Goal: Book appointment/travel/reservation

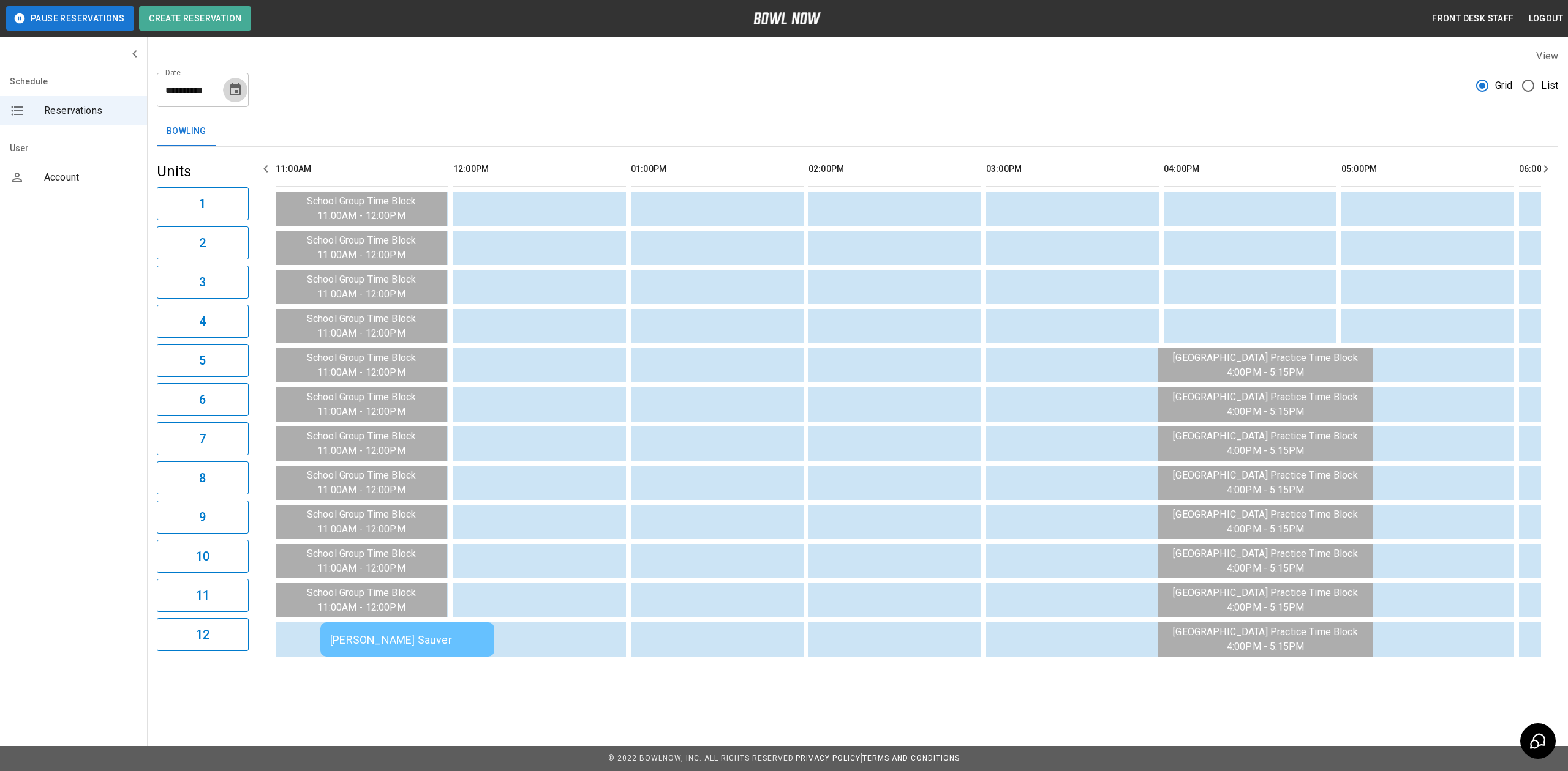
click at [240, 89] on icon "Choose date, selected date is Aug 14, 2025" at bounding box center [234, 89] width 11 height 12
drag, startPoint x: 235, startPoint y: 233, endPoint x: 322, endPoint y: 229, distance: 87.1
click at [235, 231] on button "15" at bounding box center [237, 223] width 22 height 22
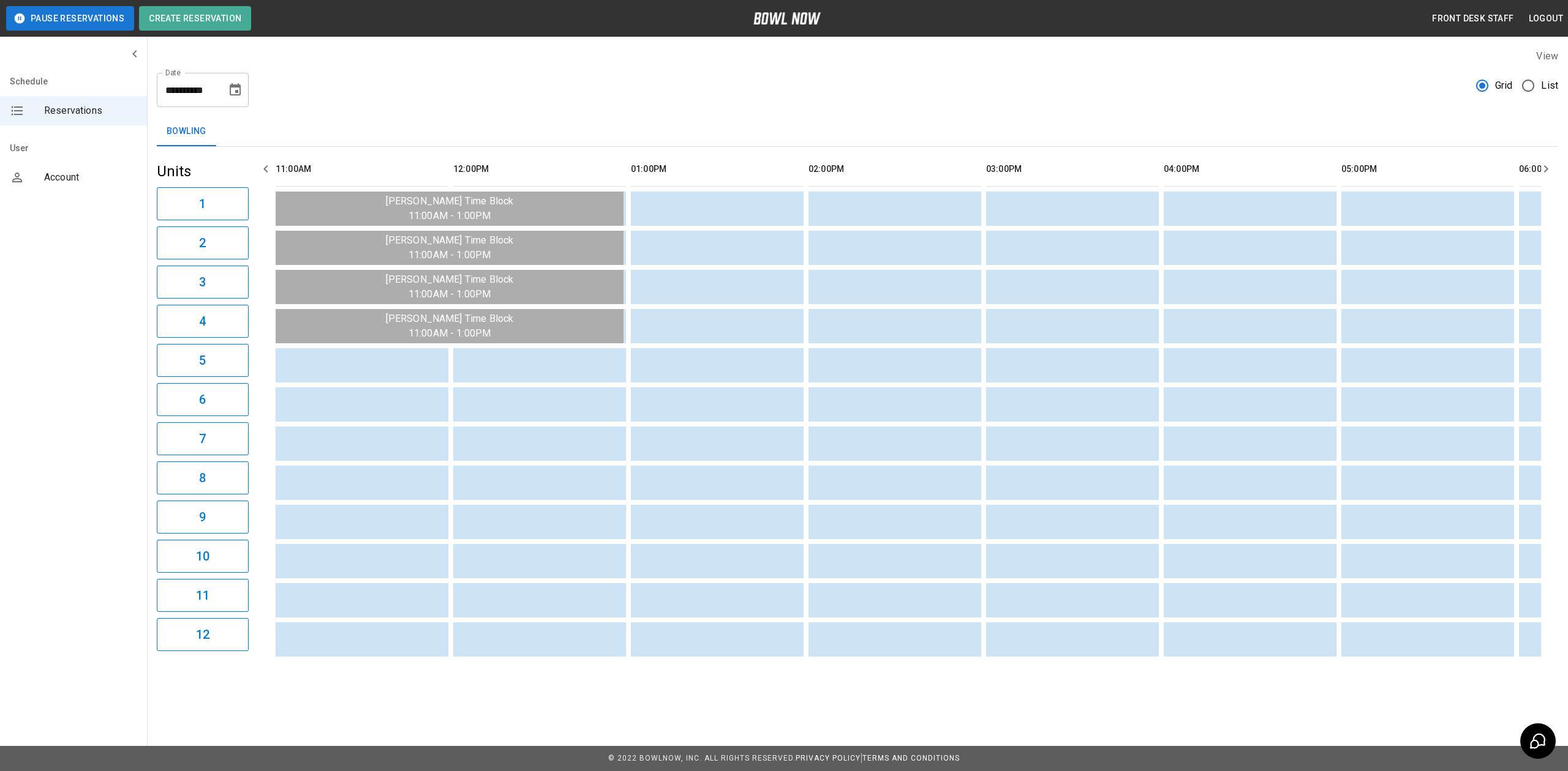
click at [238, 103] on div "**********" at bounding box center [203, 90] width 92 height 34
click at [231, 86] on icon "Choose date, selected date is Aug 15, 2025" at bounding box center [234, 89] width 11 height 12
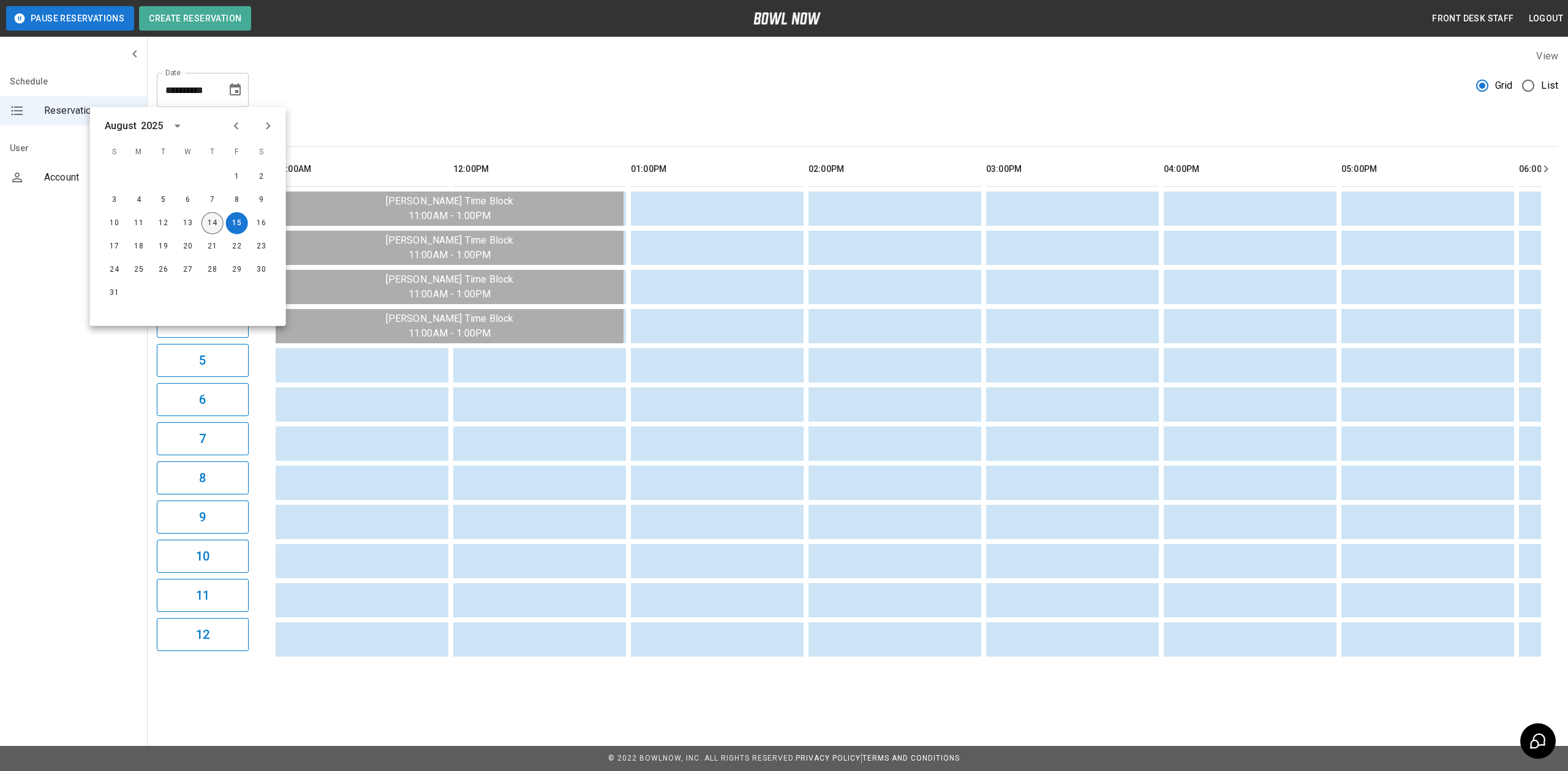
click at [214, 221] on button "14" at bounding box center [212, 223] width 22 height 22
type input "**********"
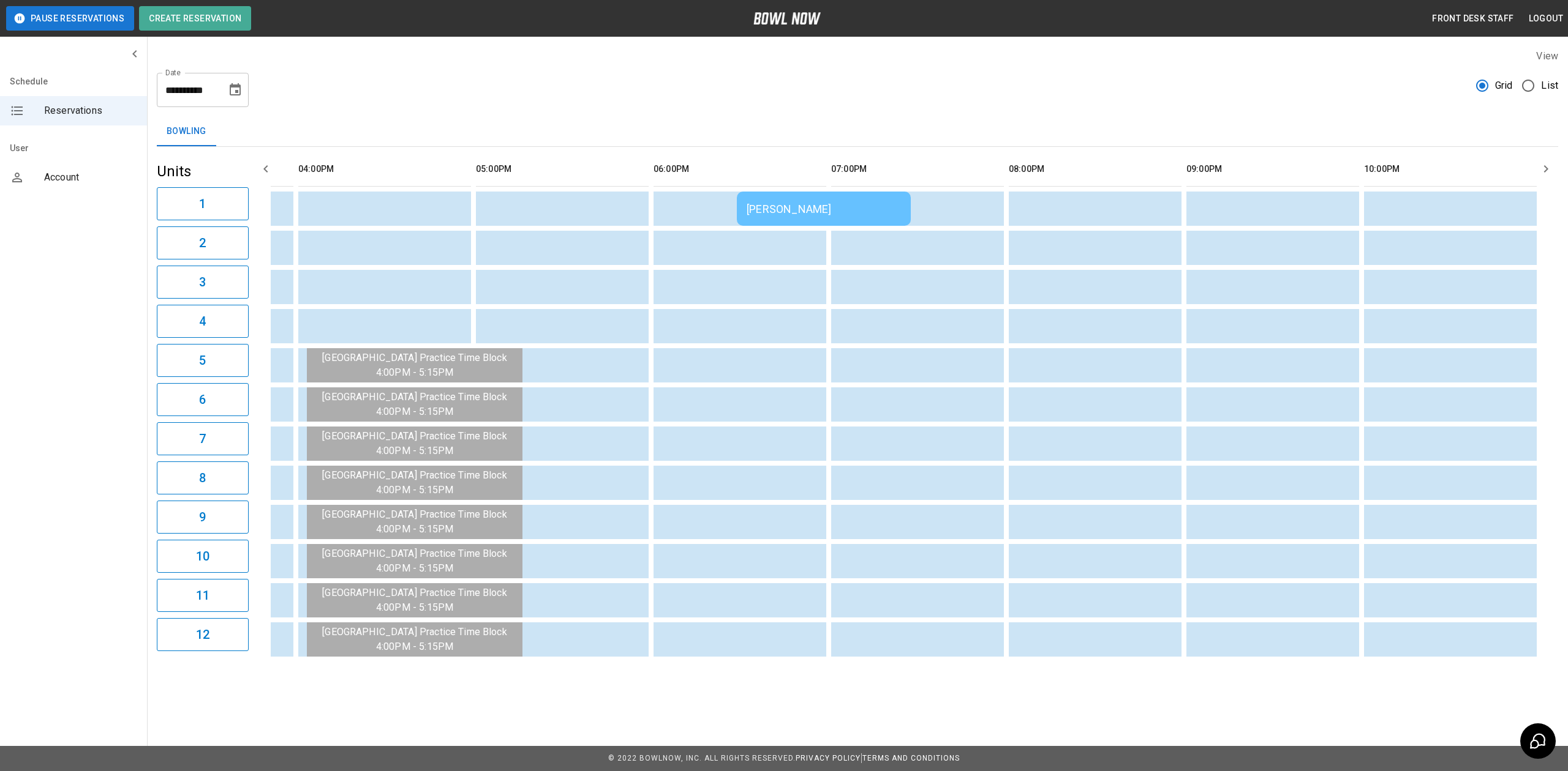
click at [828, 217] on td "[PERSON_NAME]" at bounding box center [824, 209] width 174 height 34
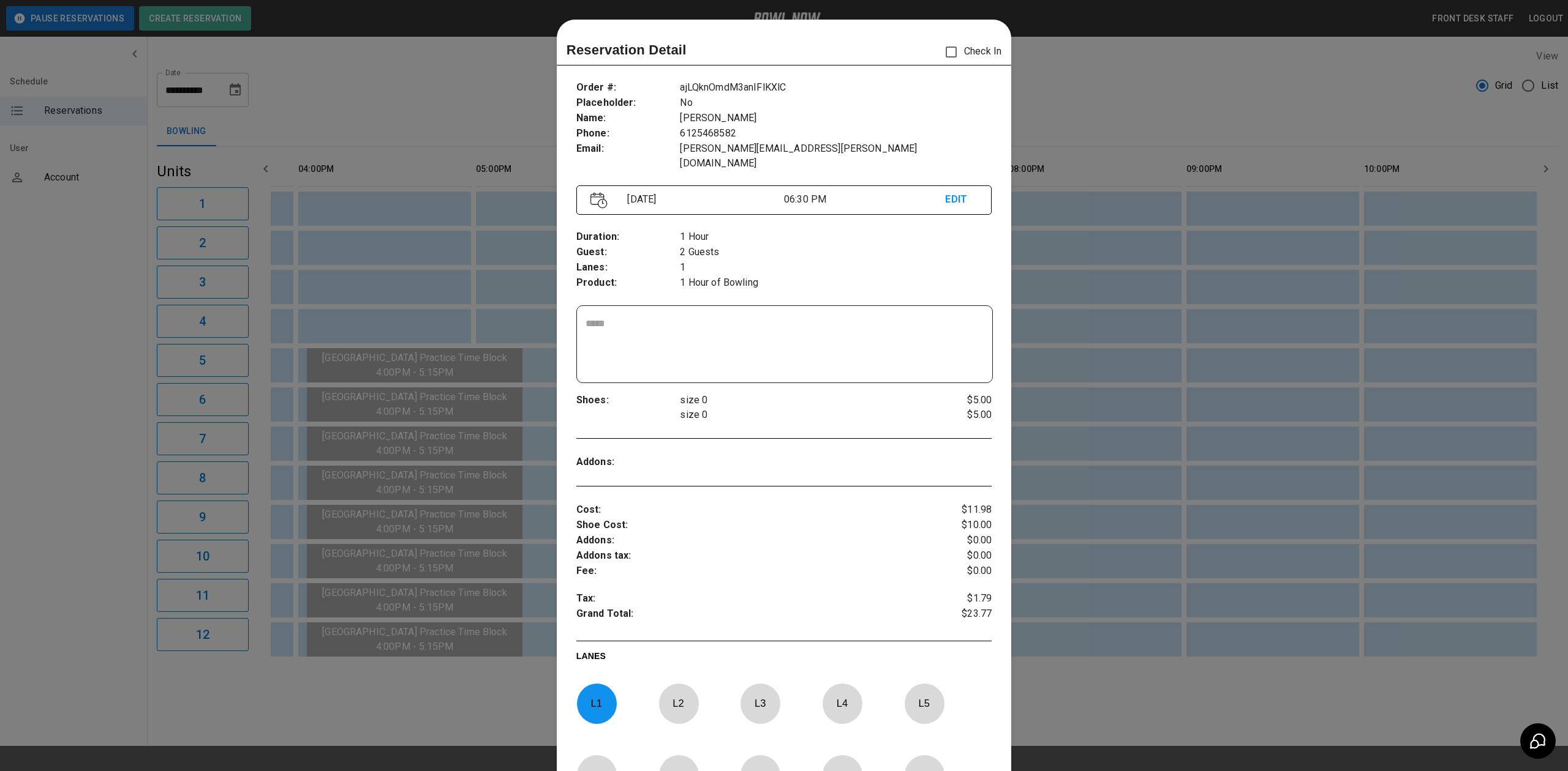
scroll to position [19, 0]
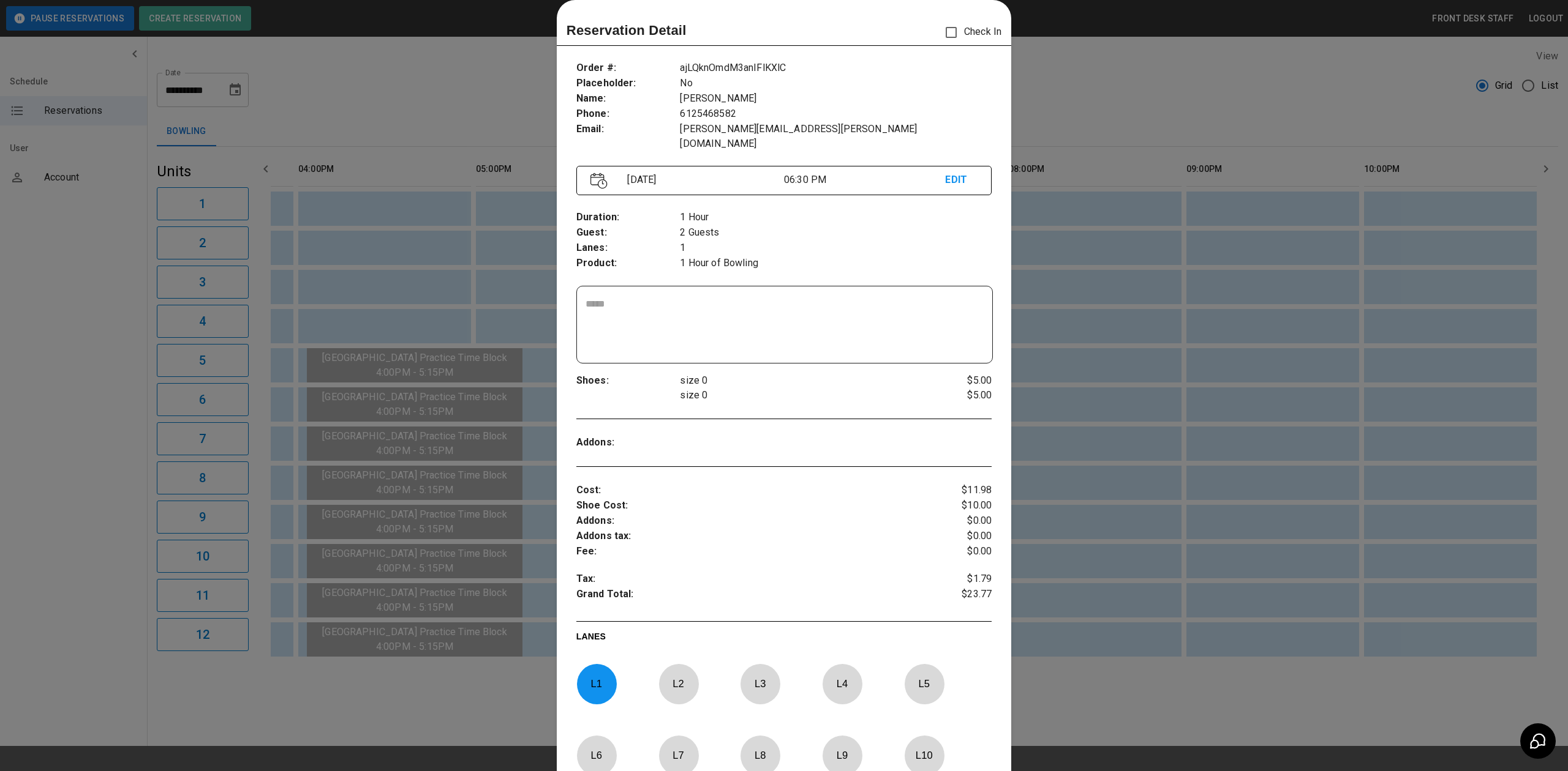
drag, startPoint x: 1133, startPoint y: 307, endPoint x: 1136, endPoint y: 336, distance: 29.2
click at [1133, 307] on div at bounding box center [784, 385] width 1568 height 771
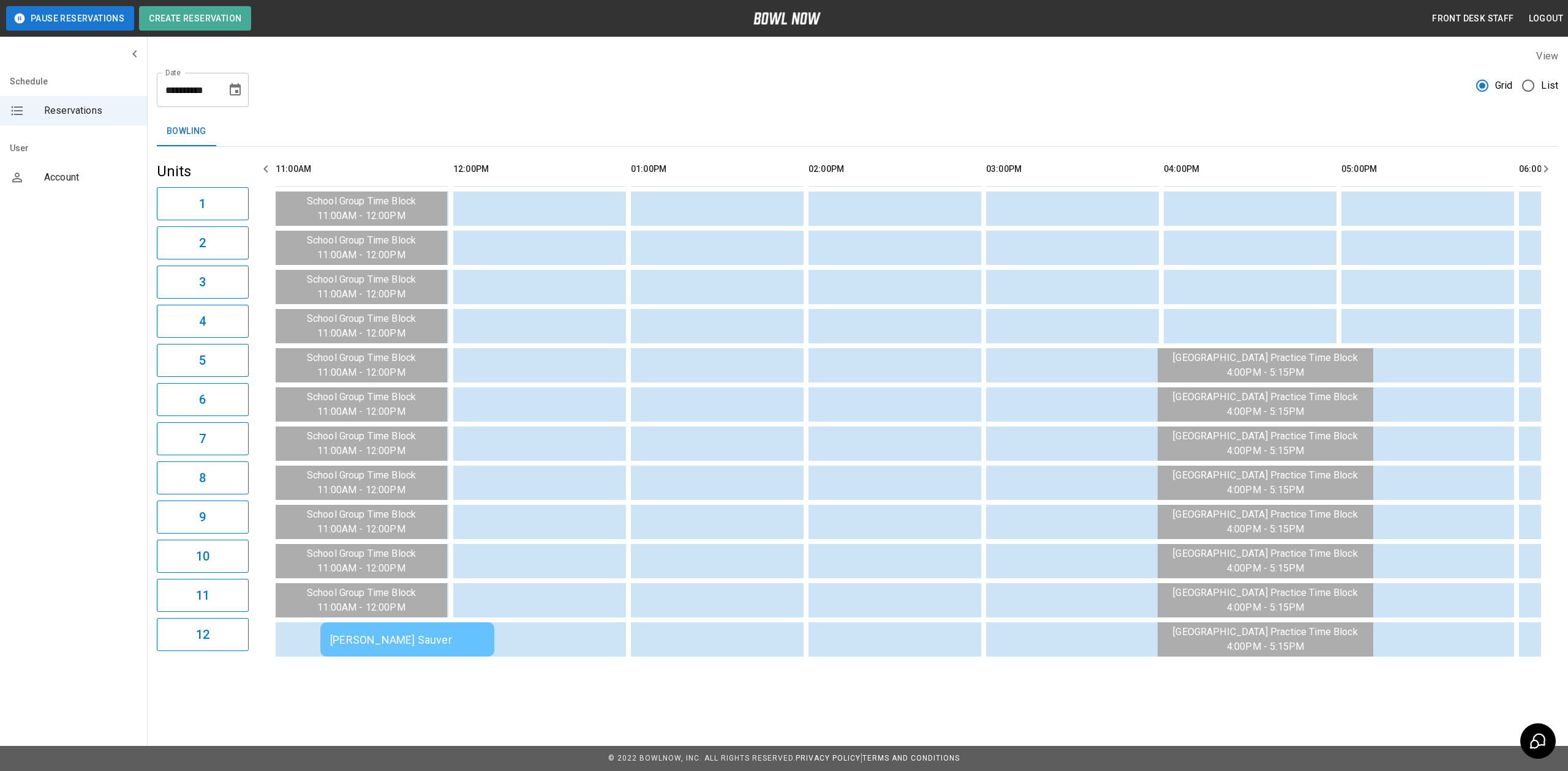
scroll to position [0, 851]
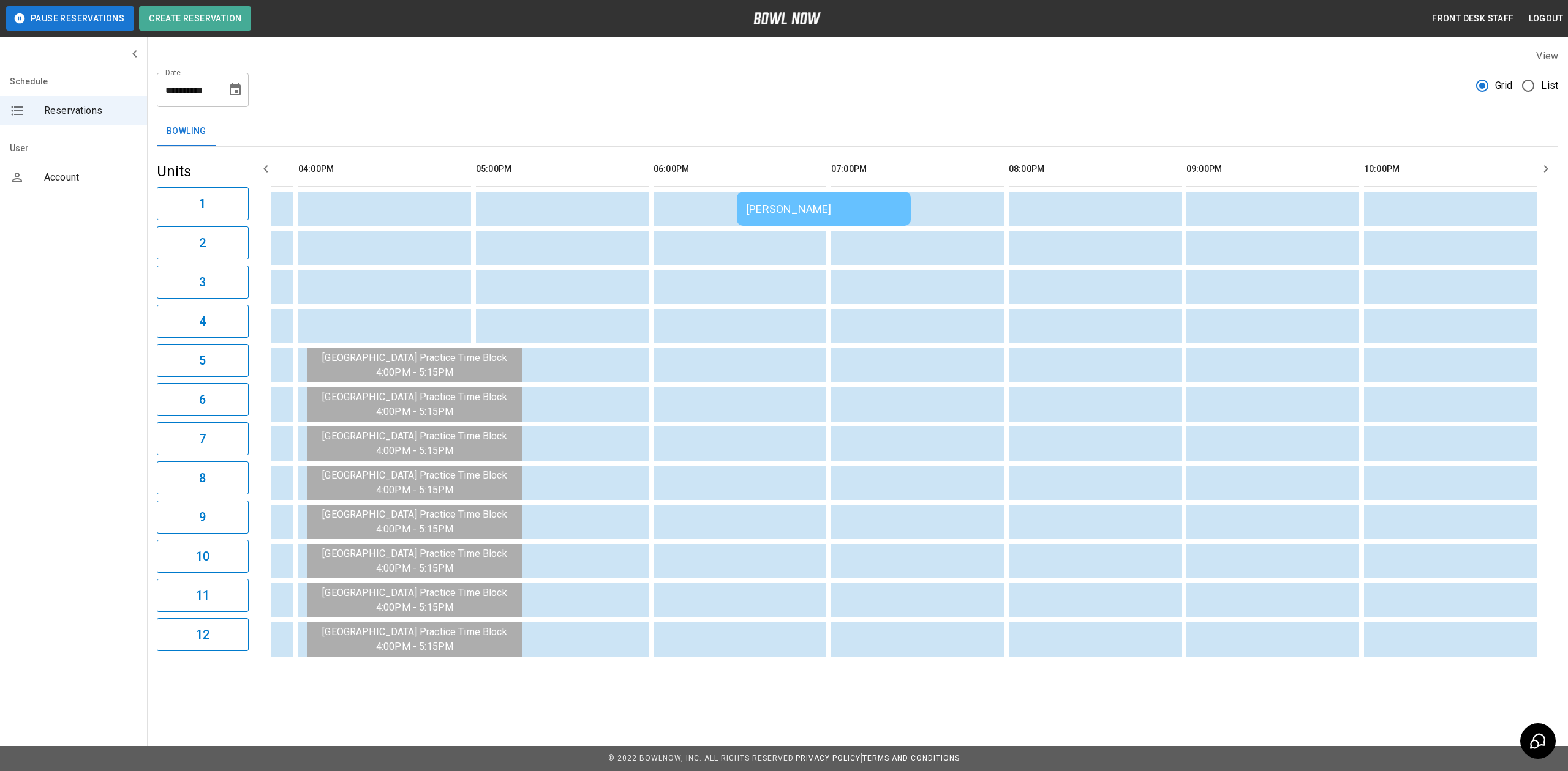
click at [780, 211] on div "[PERSON_NAME]" at bounding box center [824, 209] width 155 height 13
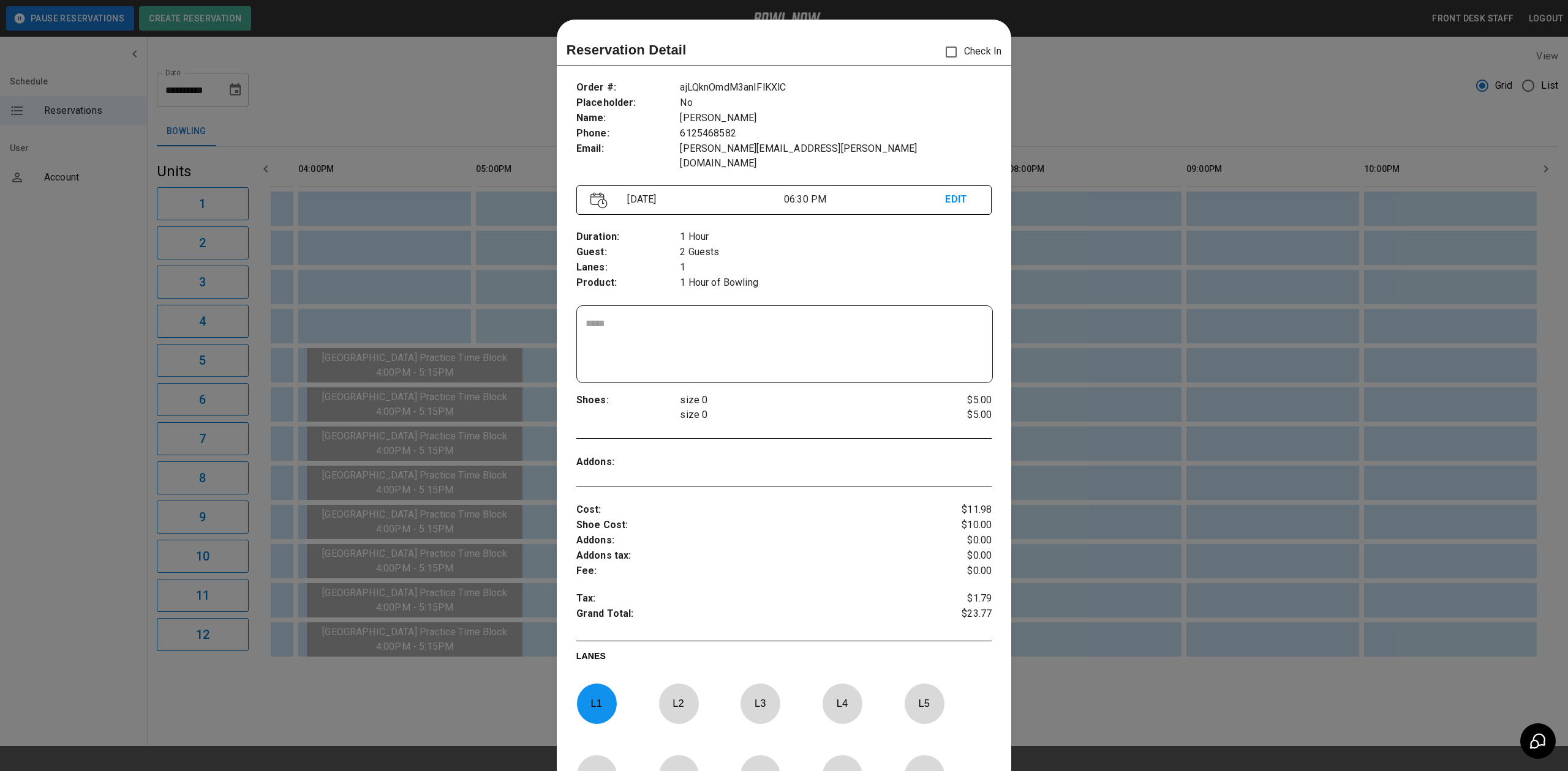
scroll to position [19, 0]
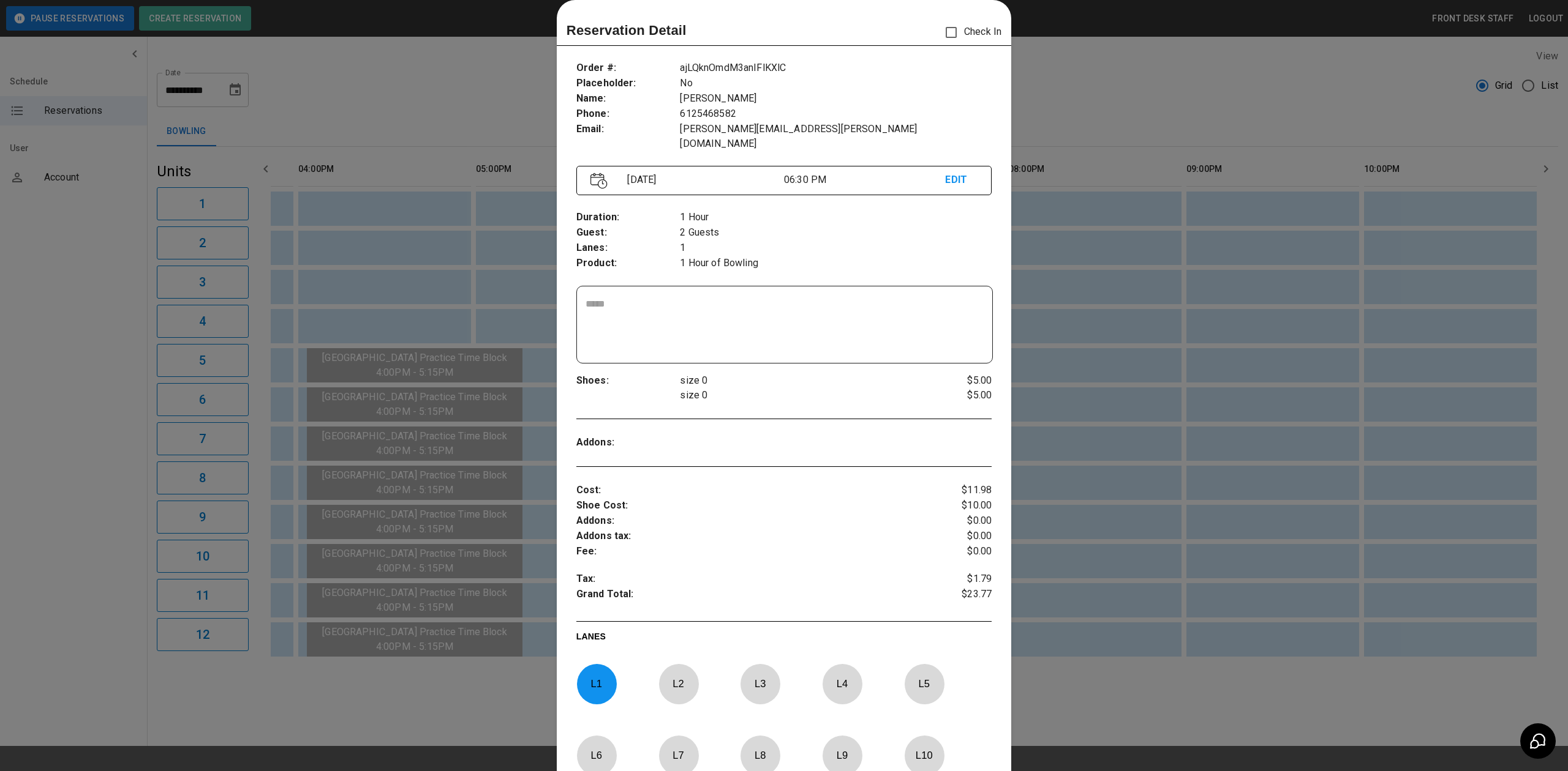
click at [1179, 469] on div at bounding box center [784, 385] width 1568 height 771
